Goal: Task Accomplishment & Management: Use online tool/utility

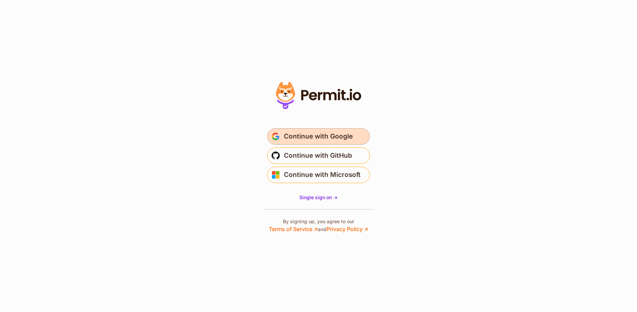
click at [330, 136] on span "Continue with Google" at bounding box center [318, 136] width 69 height 11
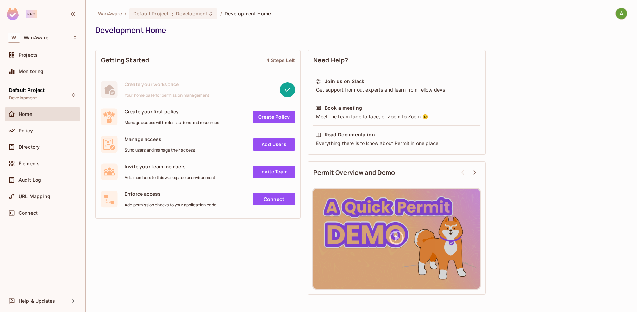
click at [201, 278] on div "Getting Started 4 Steps Left Create your workspace Your home base for permissio…" at bounding box center [361, 172] width 532 height 251
click at [597, 114] on div "Getting Started 4 Steps Left Create your workspace Your home base for permissio…" at bounding box center [361, 172] width 532 height 251
click at [606, 121] on div "Getting Started 4 Steps Left Create your workspace Your home base for permissio…" at bounding box center [361, 172] width 532 height 251
